Goal: Information Seeking & Learning: Learn about a topic

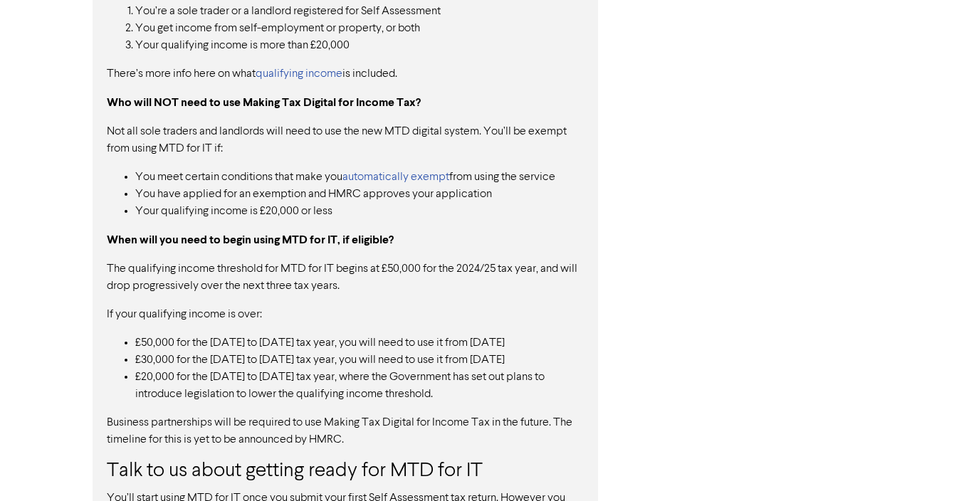
scroll to position [1165, 0]
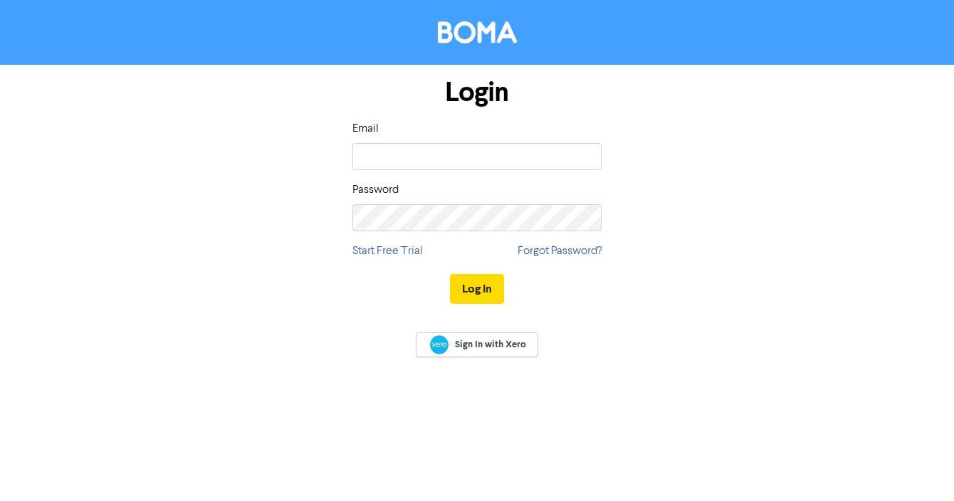
type input "[EMAIL_ADDRESS][DOMAIN_NAME]"
click at [454, 298] on button "Log In" at bounding box center [477, 289] width 54 height 30
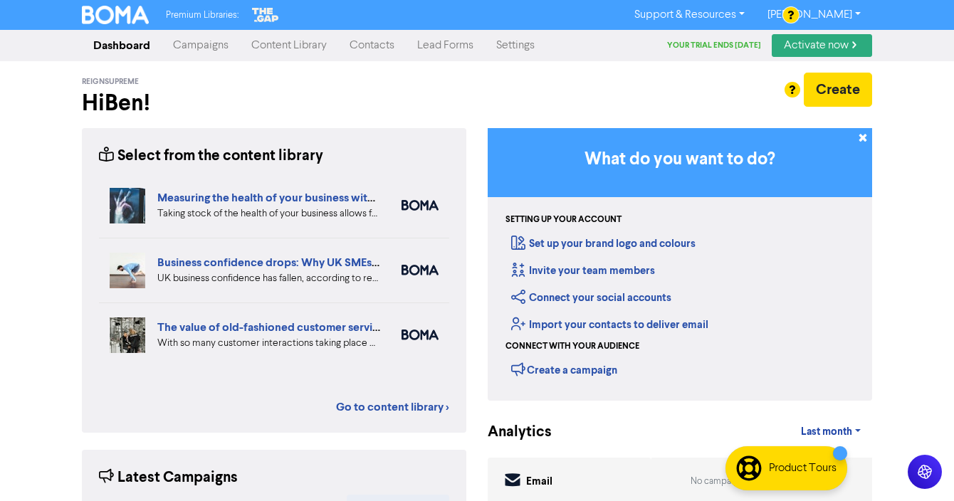
click at [283, 41] on link "Content Library" at bounding box center [289, 45] width 98 height 28
